Goal: Information Seeking & Learning: Learn about a topic

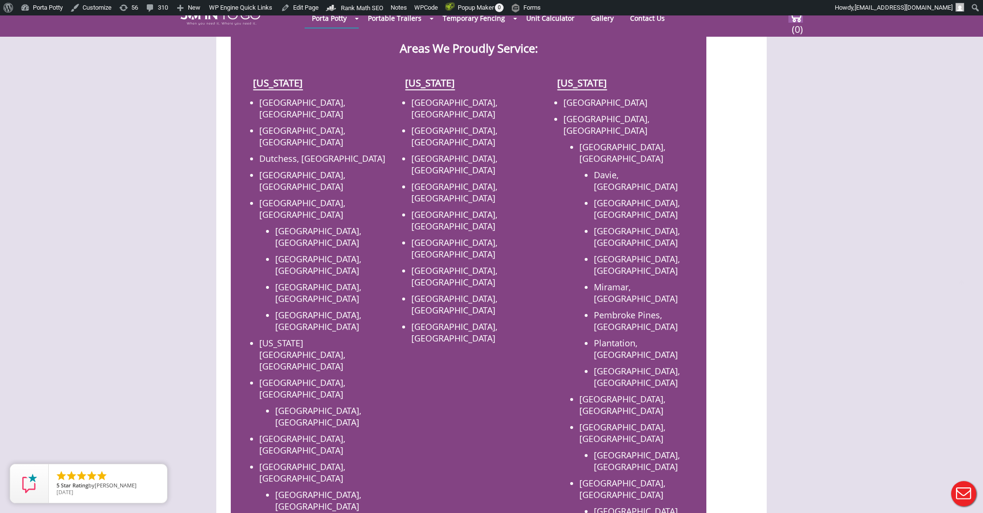
scroll to position [410, 0]
click at [278, 94] on link "[GEOGRAPHIC_DATA], [GEOGRAPHIC_DATA]" at bounding box center [302, 105] width 86 height 23
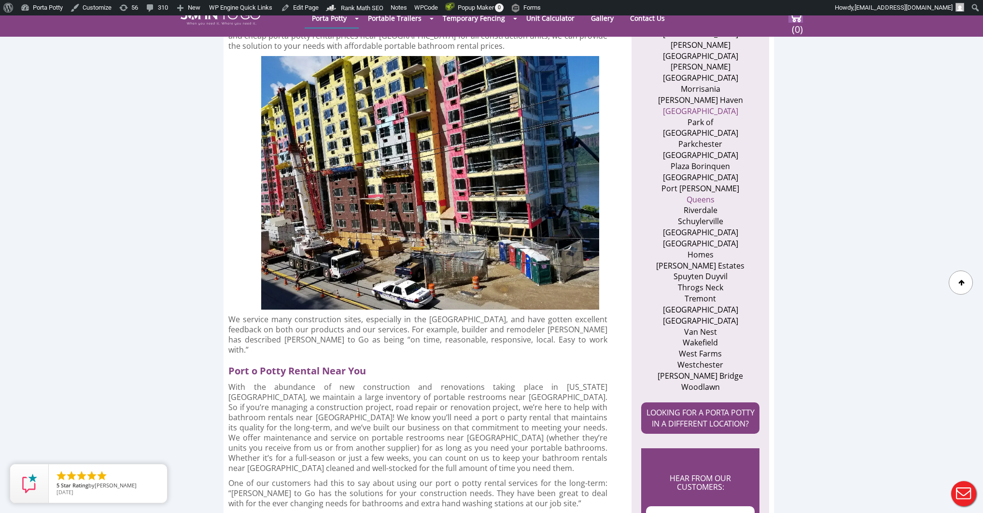
scroll to position [944, 0]
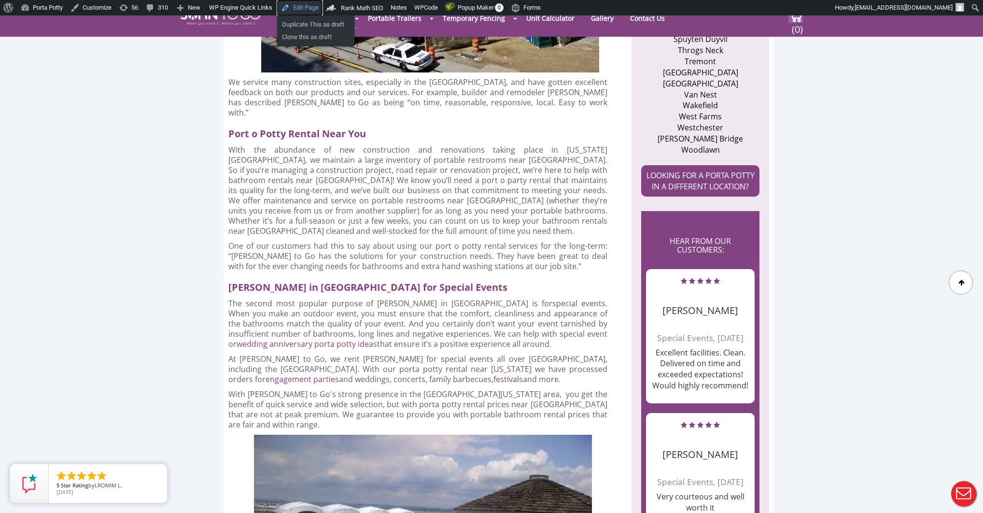
click at [303, 9] on link "Edit Page" at bounding box center [299, 7] width 45 height 15
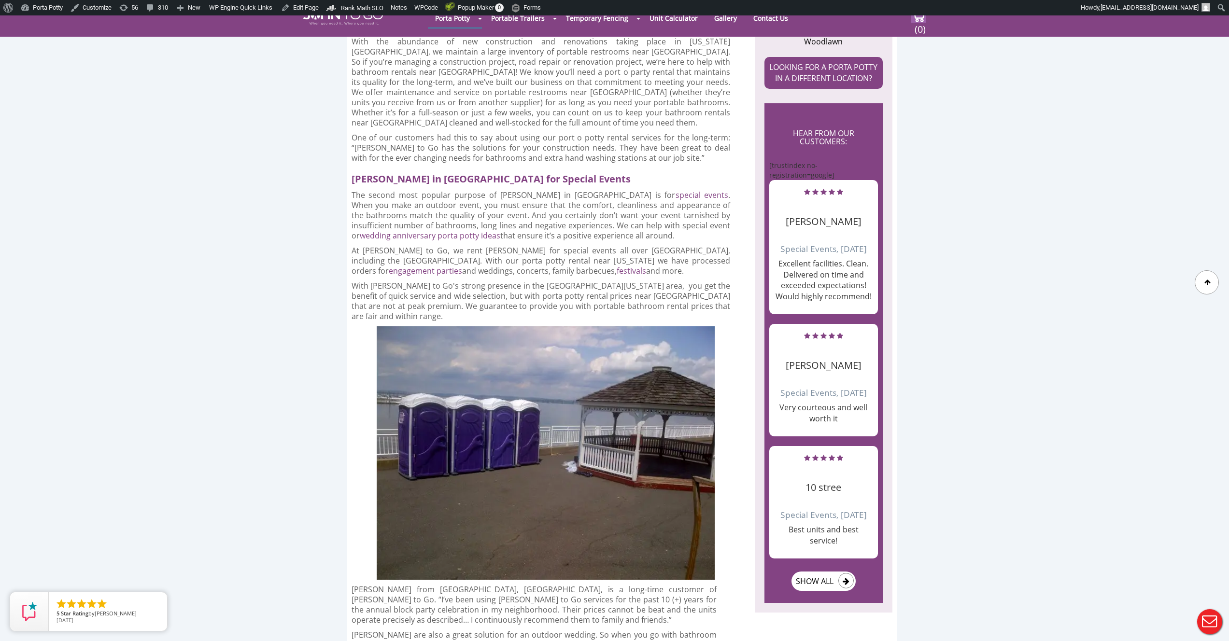
scroll to position [1082, 0]
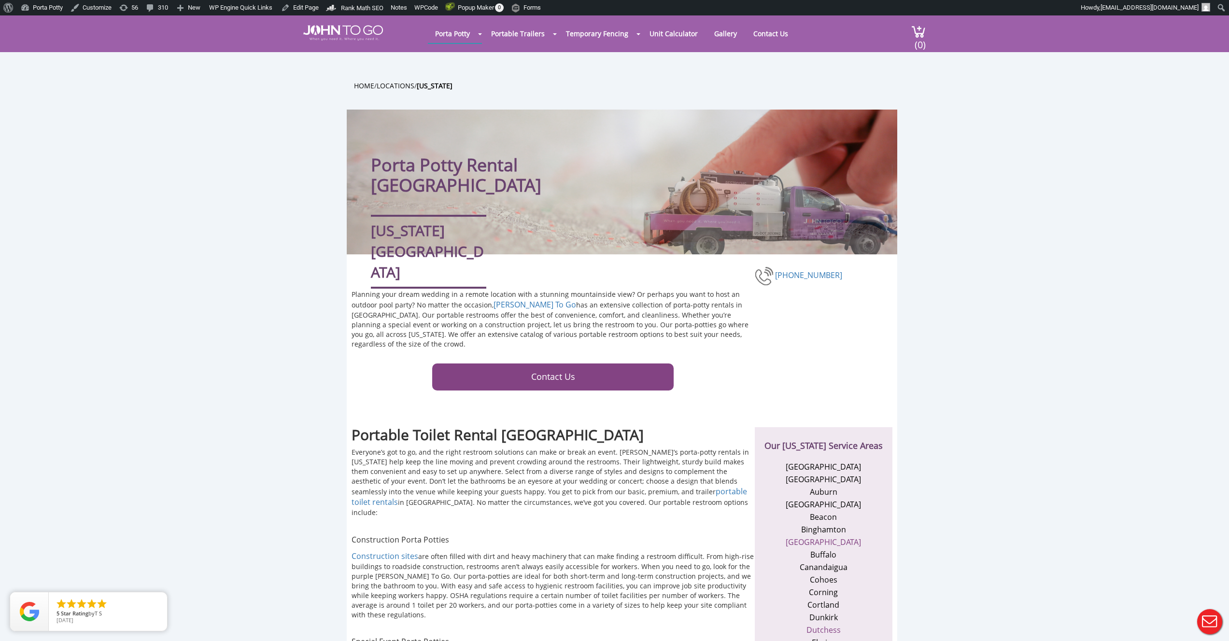
click at [411, 458] on span "Everyone’s got to go, and the right restroom solutions can make or break an eve…" at bounding box center [551, 462] width 398 height 28
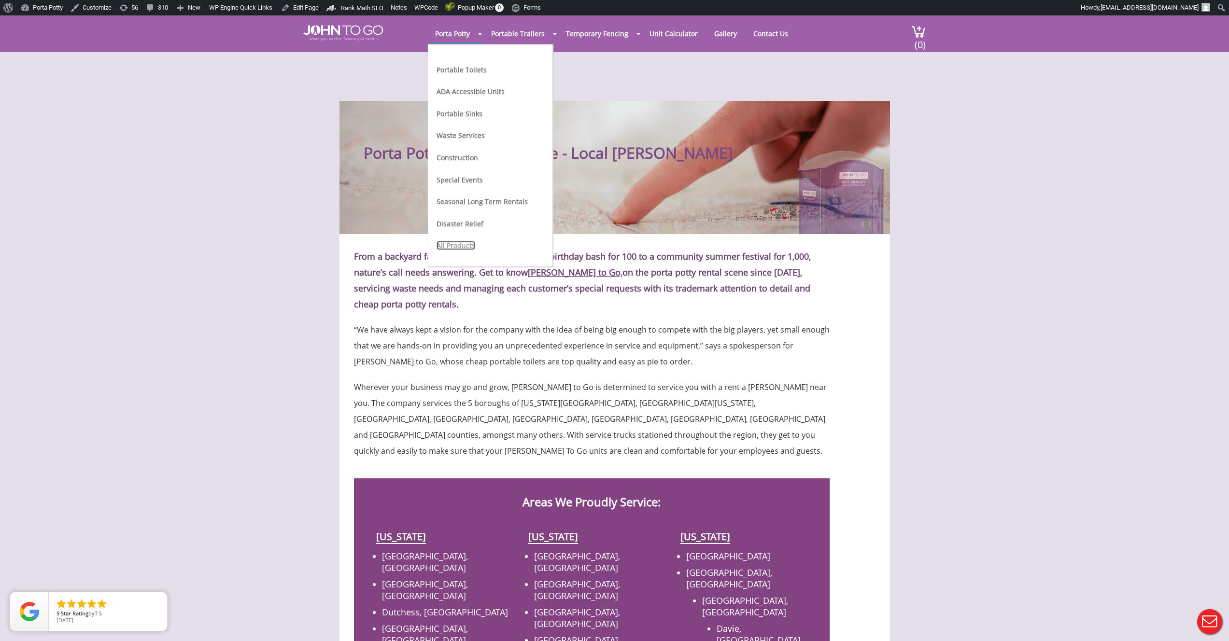
click at [464, 241] on link "All Products" at bounding box center [456, 245] width 39 height 9
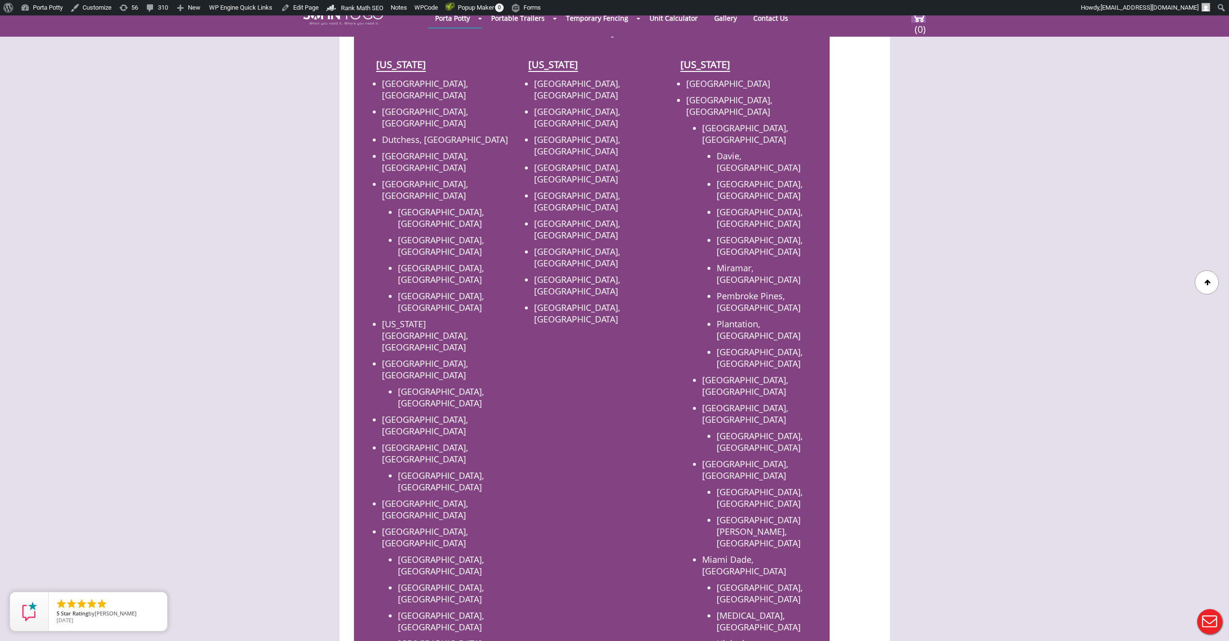
scroll to position [361, 0]
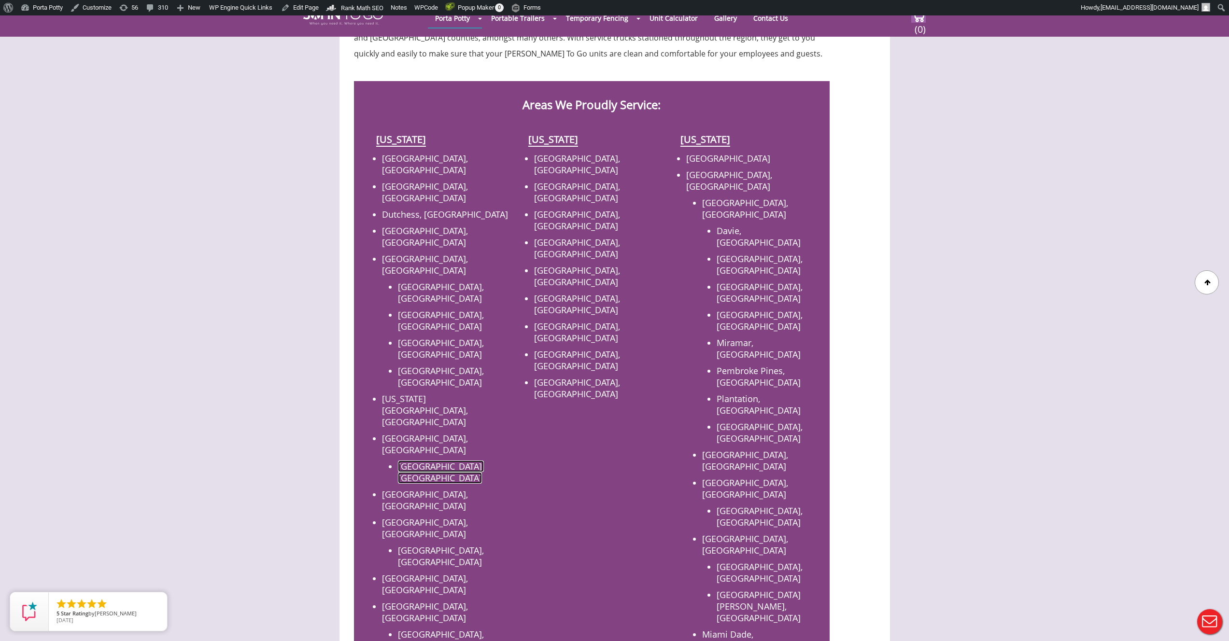
click at [425, 461] on link "[GEOGRAPHIC_DATA], [GEOGRAPHIC_DATA]" at bounding box center [441, 472] width 86 height 23
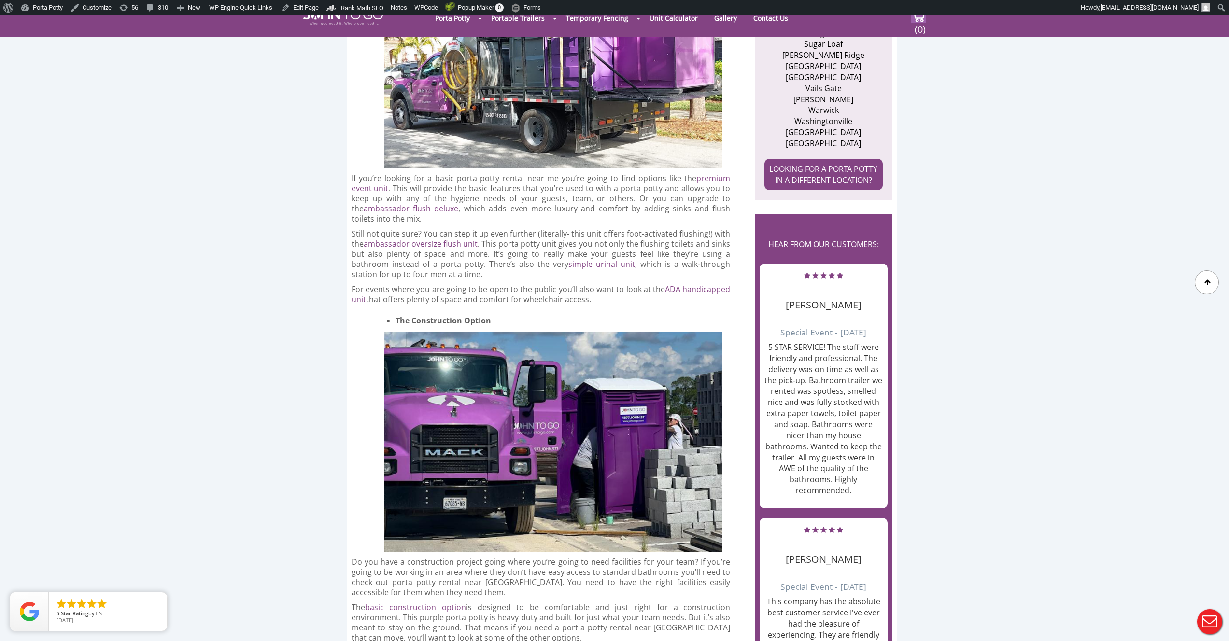
scroll to position [839, 0]
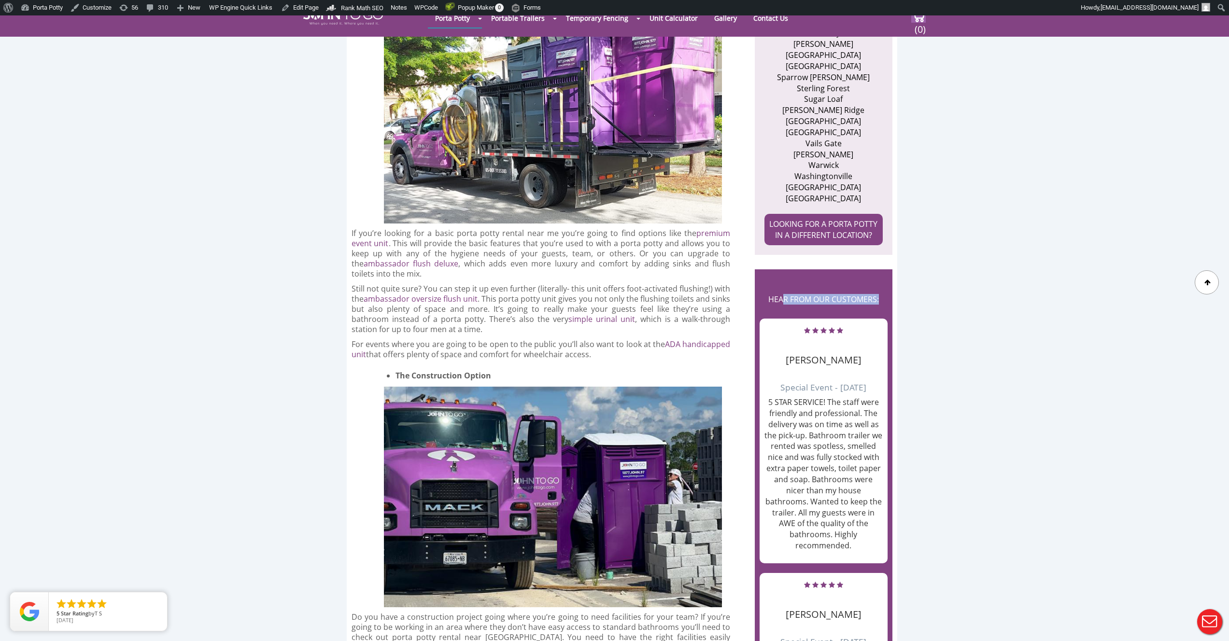
drag, startPoint x: 783, startPoint y: 247, endPoint x: 966, endPoint y: 253, distance: 183.2
drag, startPoint x: 897, startPoint y: 245, endPoint x: 767, endPoint y: 247, distance: 130.4
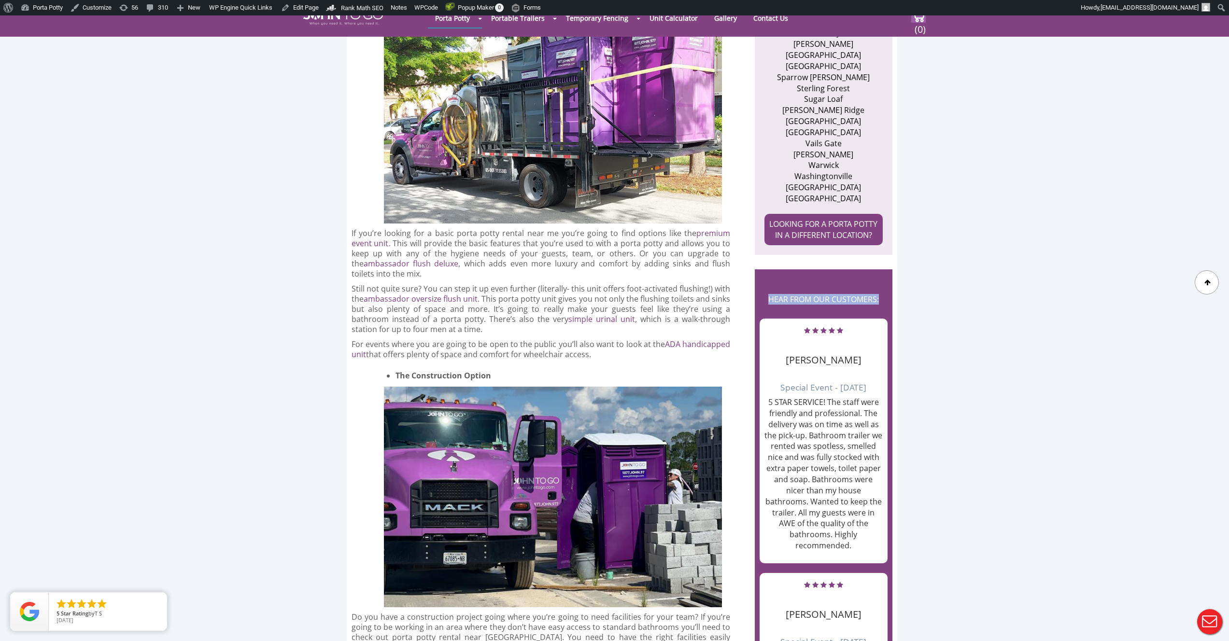
click at [765, 284] on h2 "HEAR FROM OUR CUSTOMERS:" at bounding box center [824, 299] width 128 height 30
drag, startPoint x: 766, startPoint y: 245, endPoint x: 875, endPoint y: 248, distance: 109.2
click at [875, 284] on h2 "HEAR FROM OUR CUSTOMERS:" at bounding box center [824, 299] width 128 height 30
click at [879, 284] on h2 "HEAR FROM OUR CUSTOMERS:" at bounding box center [824, 299] width 128 height 30
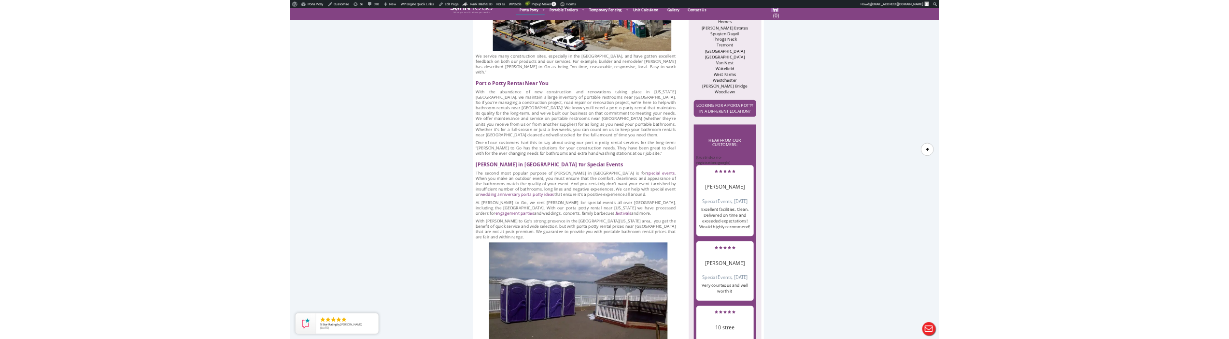
scroll to position [897, 0]
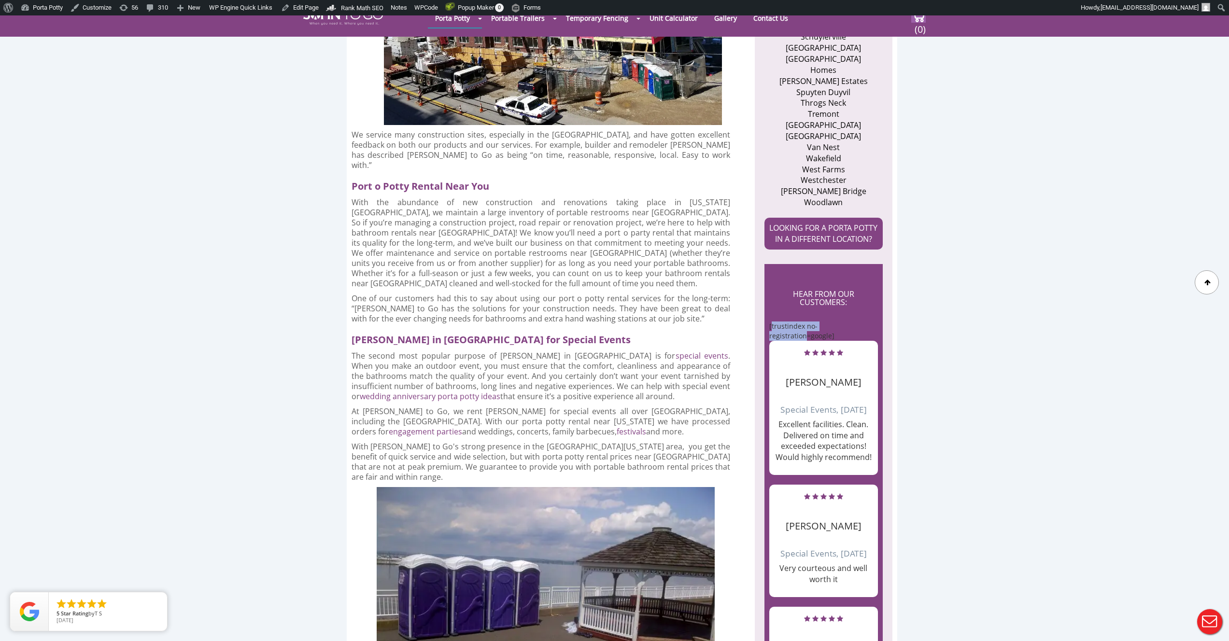
drag, startPoint x: 803, startPoint y: 300, endPoint x: 778, endPoint y: 285, distance: 29.5
click at [778, 285] on div "HEAR FROM OUR CUSTOMERS: [trustindex no-registration=google] Stefanie Schmidt S…" at bounding box center [824, 514] width 118 height 500
click at [778, 284] on div "HEAR FROM OUR CUSTOMERS: [trustindex no-registration=google] Stefanie Schmidt S…" at bounding box center [824, 514] width 118 height 500
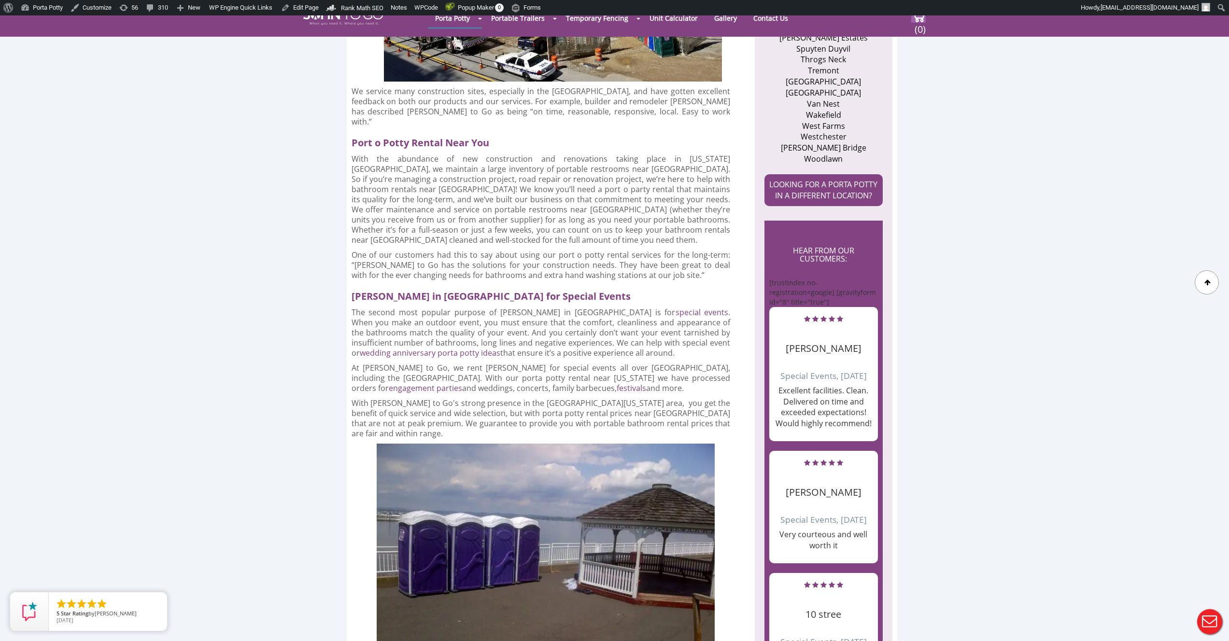
scroll to position [902, 0]
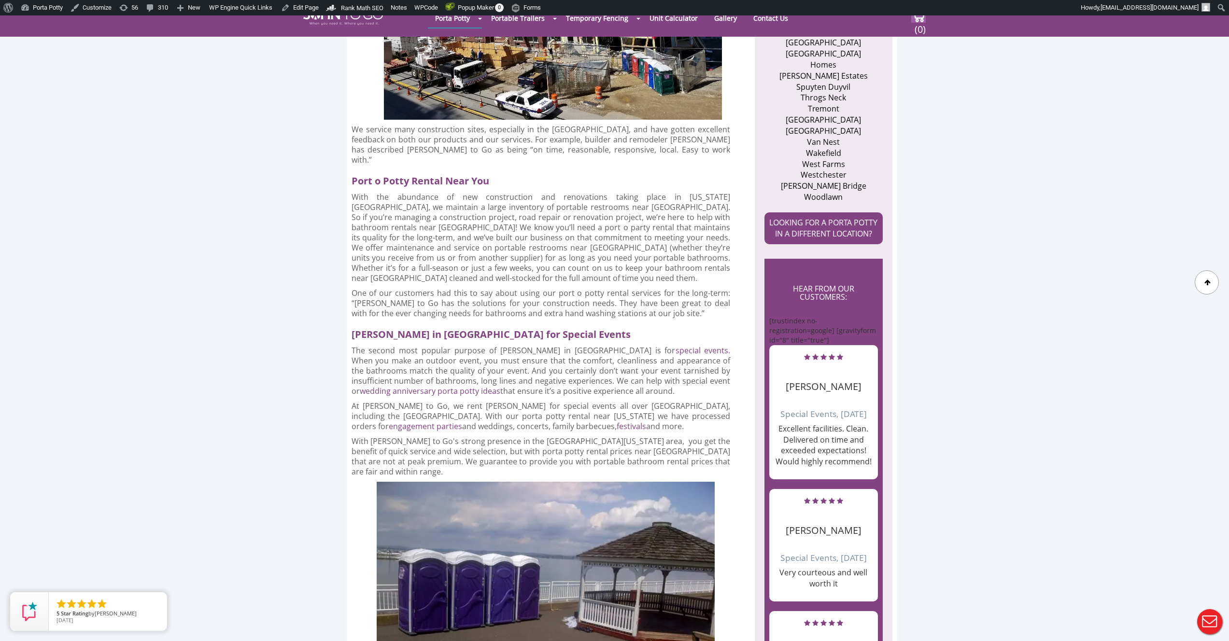
drag, startPoint x: 837, startPoint y: 305, endPoint x: 768, endPoint y: 302, distance: 68.7
click at [768, 302] on div "HEAR FROM OUR CUSTOMERS: [trustindex no-registration=google] [gravityform id="8…" at bounding box center [824, 514] width 118 height 510
drag, startPoint x: 769, startPoint y: 301, endPoint x: 785, endPoint y: 303, distance: 16.6
click at [769, 301] on div "HEAR FROM OUR CUSTOMERS: [trustindex no-registration=google] [gravityform id="8…" at bounding box center [824, 514] width 118 height 510
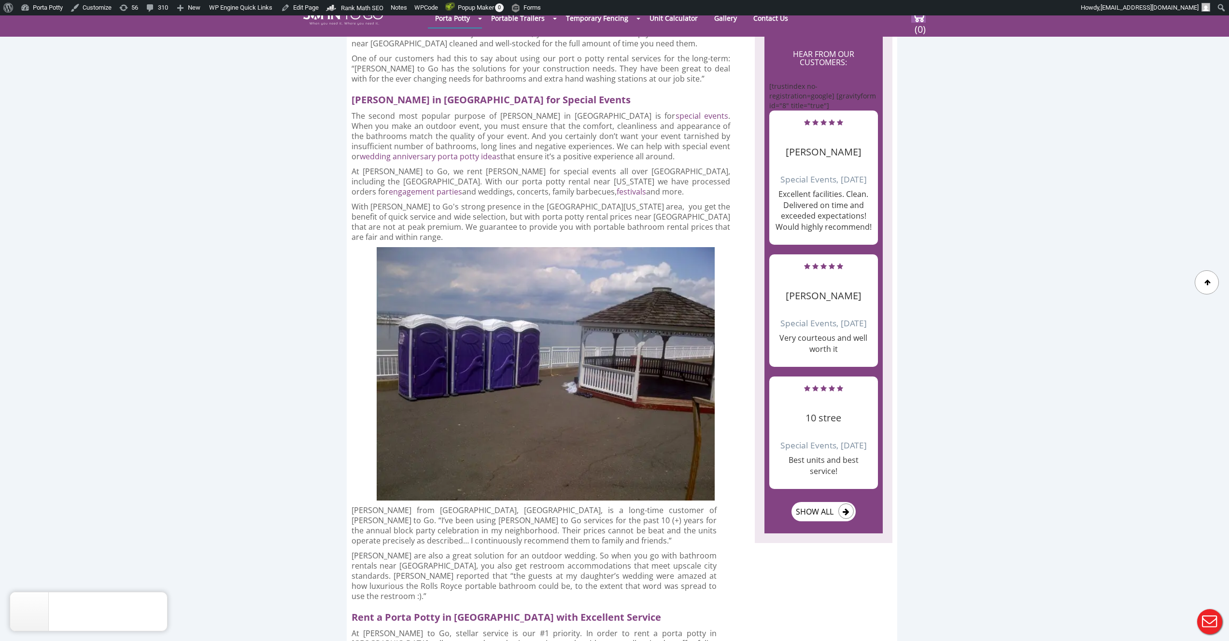
scroll to position [1073, 0]
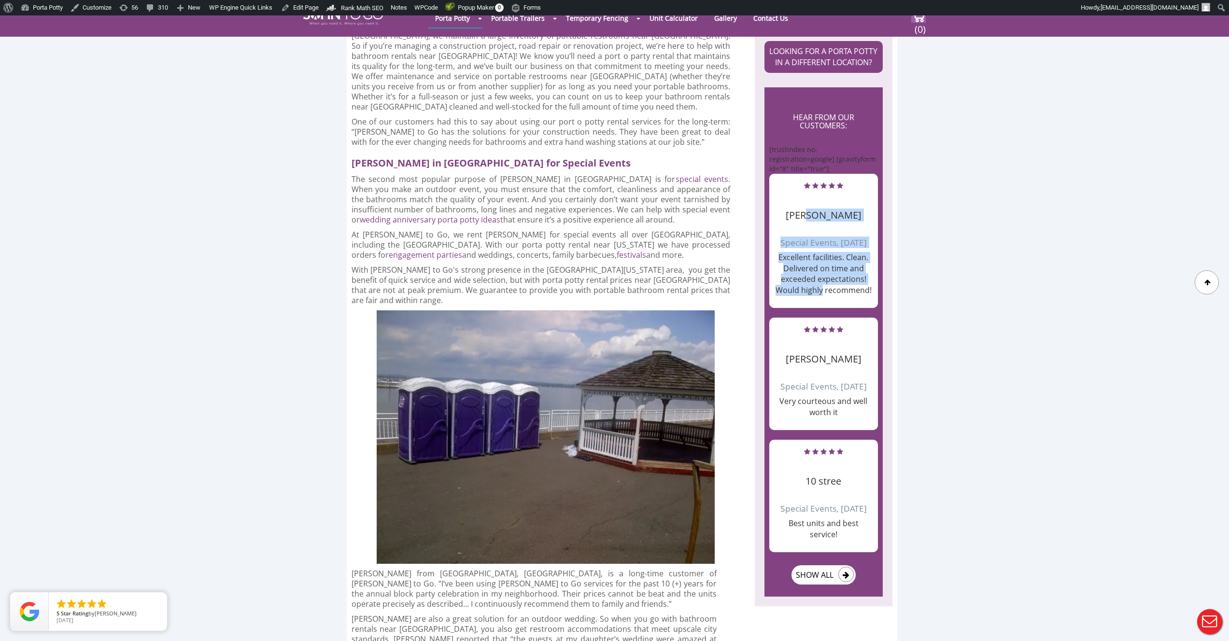
drag, startPoint x: 804, startPoint y: 181, endPoint x: 822, endPoint y: 268, distance: 89.3
click at [822, 268] on div "[PERSON_NAME] Special Events, [DATE] Excellent facilities. Clean. Delivered on …" at bounding box center [823, 241] width 109 height 134
click at [822, 268] on p "Excellent facilities. Clean. Delivered on time and exceeded expectations! Would…" at bounding box center [823, 274] width 99 height 44
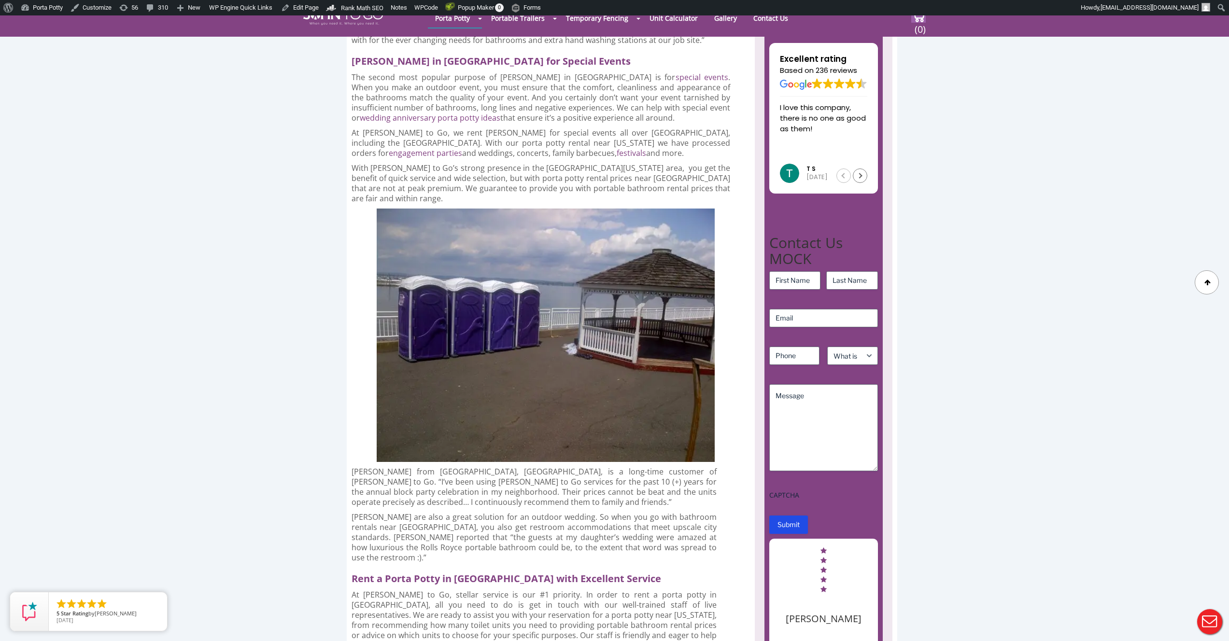
scroll to position [1155, 0]
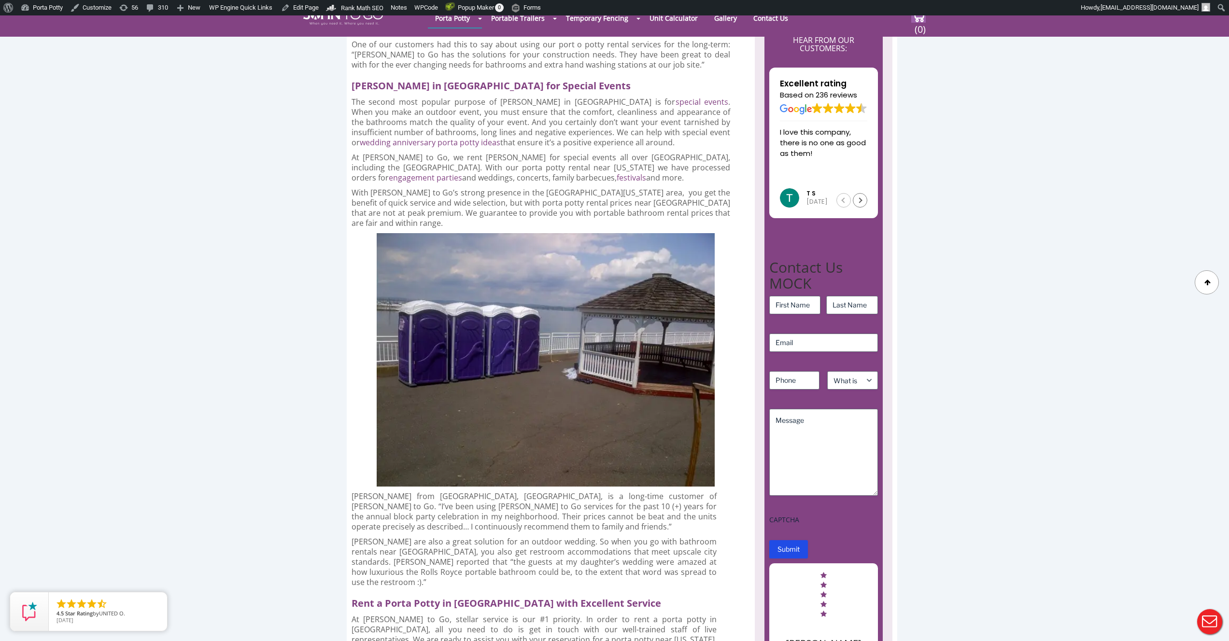
click at [470, 104] on p "The second most popular purpose of [PERSON_NAME] in [GEOGRAPHIC_DATA] is for sp…" at bounding box center [541, 122] width 379 height 51
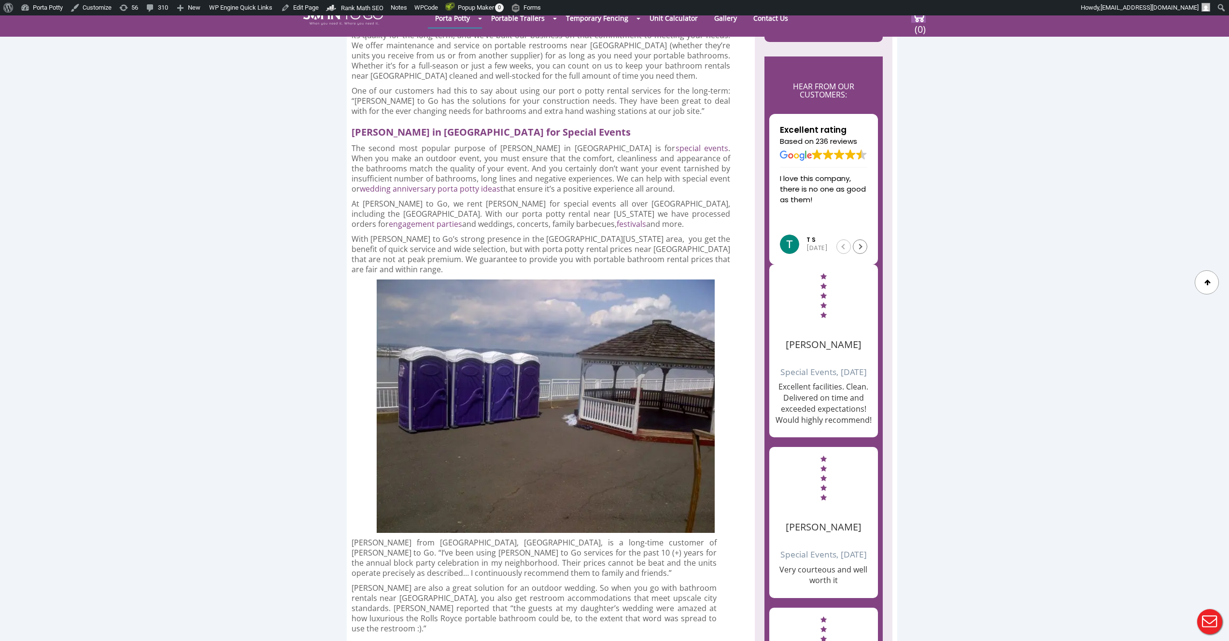
scroll to position [1108, 0]
click at [858, 241] on div "Next review" at bounding box center [860, 248] width 14 height 14
click at [858, 241] on div at bounding box center [852, 248] width 31 height 14
click at [859, 241] on div at bounding box center [852, 248] width 31 height 14
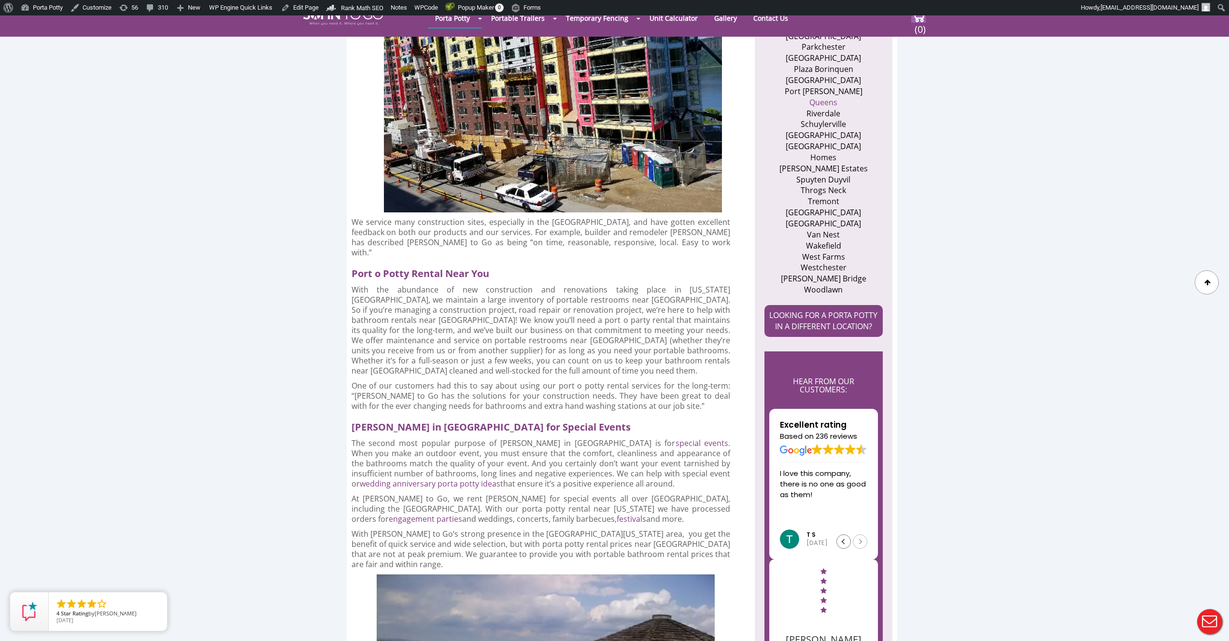
scroll to position [0, 0]
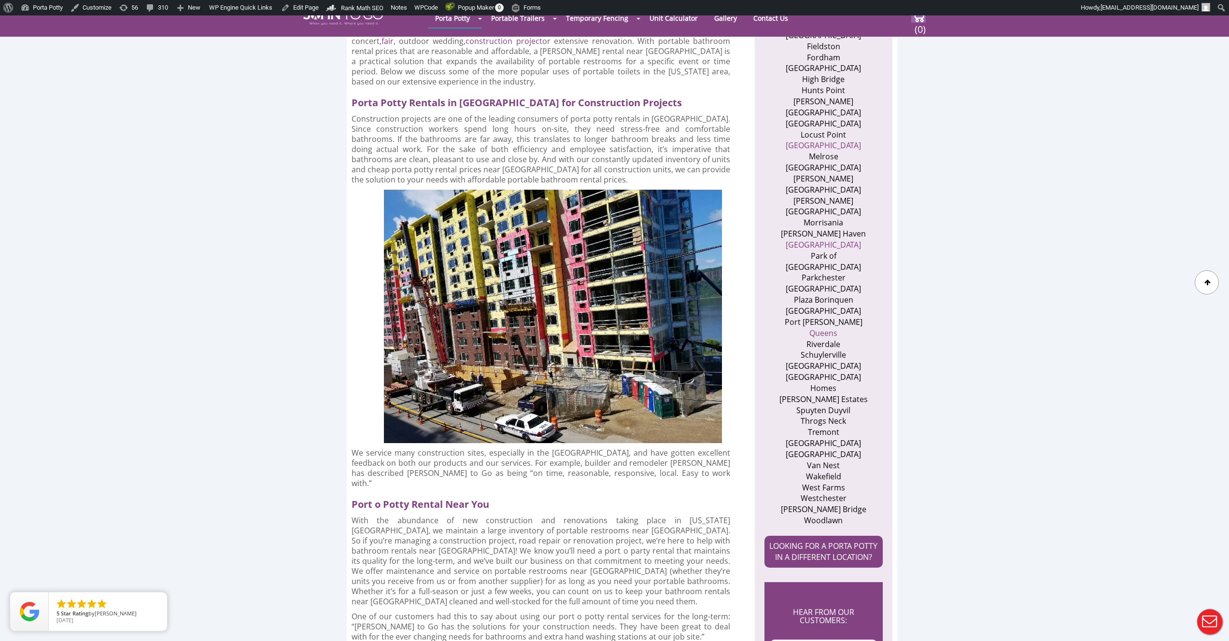
scroll to position [927, 0]
